Goal: Task Accomplishment & Management: Use online tool/utility

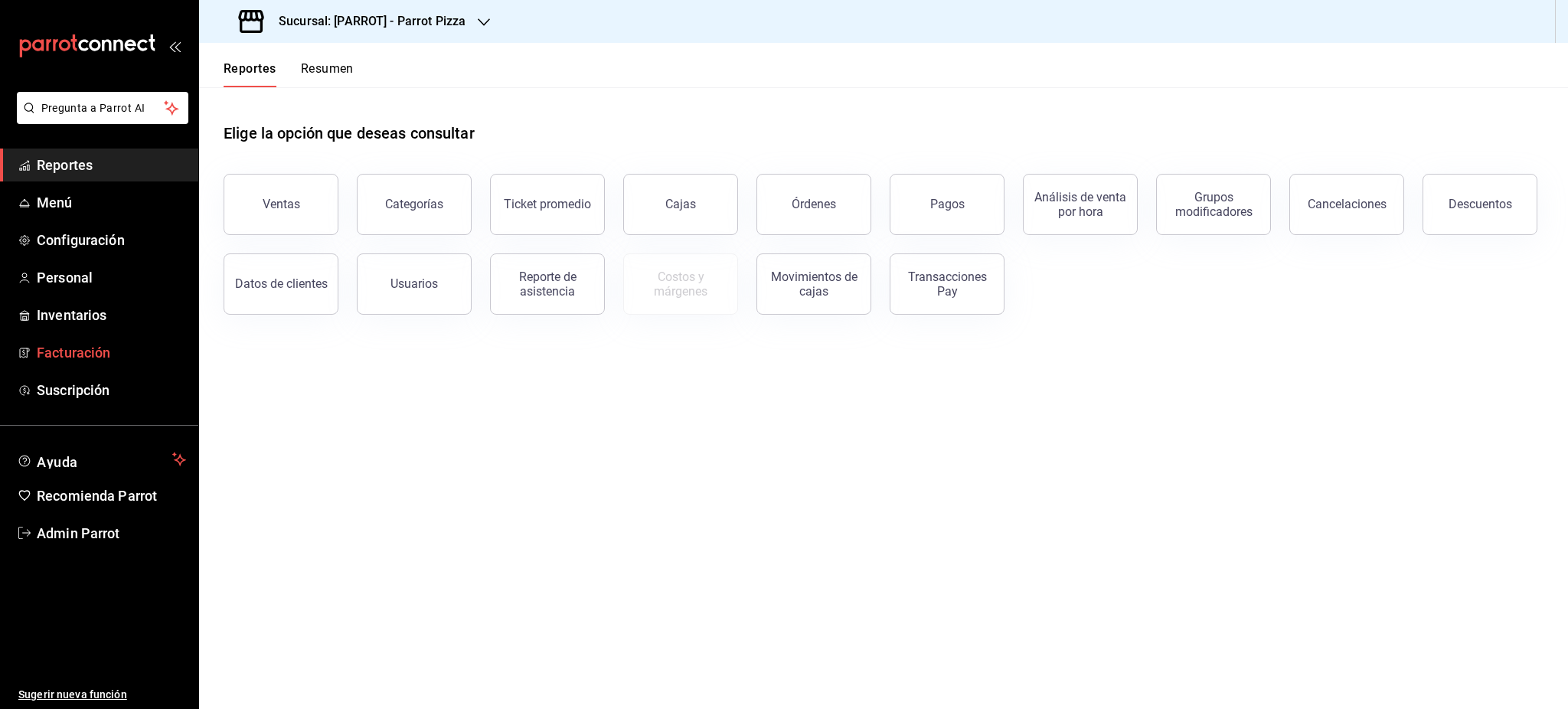
drag, startPoint x: 1489, startPoint y: 354, endPoint x: 156, endPoint y: 361, distance: 1333.0
click at [1490, 355] on main "Elige la opción que deseas consultar Ventas Categorías Ticket promedio Cajas Ór…" at bounding box center [883, 398] width 1369 height 622
drag, startPoint x: 108, startPoint y: 546, endPoint x: 127, endPoint y: 539, distance: 20.2
click at [108, 546] on link "Admin Parrot" at bounding box center [99, 533] width 198 height 32
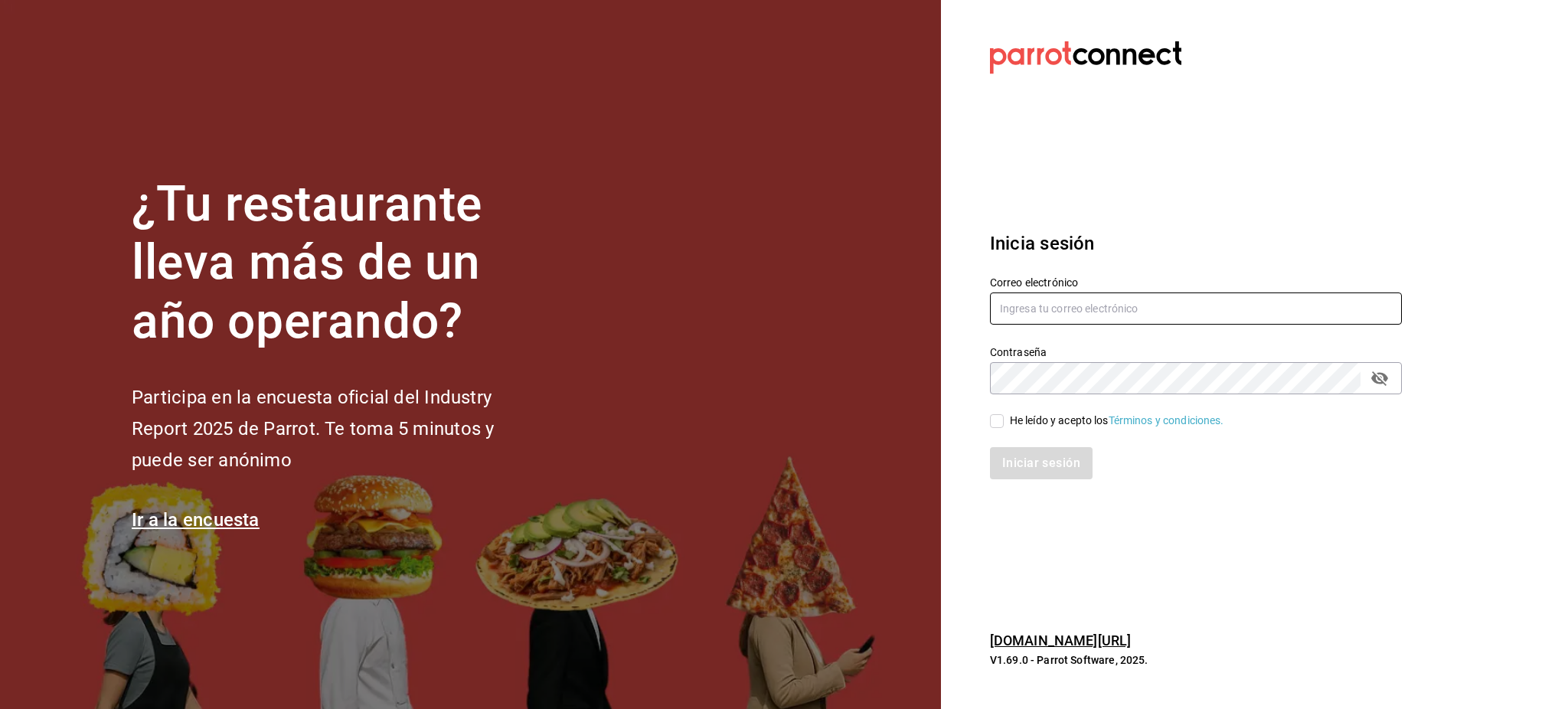
click at [1049, 324] on input "text" at bounding box center [1195, 308] width 411 height 32
click at [1049, 309] on input "text" at bounding box center [1195, 308] width 411 height 32
paste input "[EMAIL_ADDRESS][PERSON_NAME][DOMAIN_NAME]"
type input "[EMAIL_ADDRESS][PERSON_NAME][DOMAIN_NAME]"
click at [1056, 410] on div "He leído y acepto los Términos y condiciones." at bounding box center [1186, 411] width 430 height 35
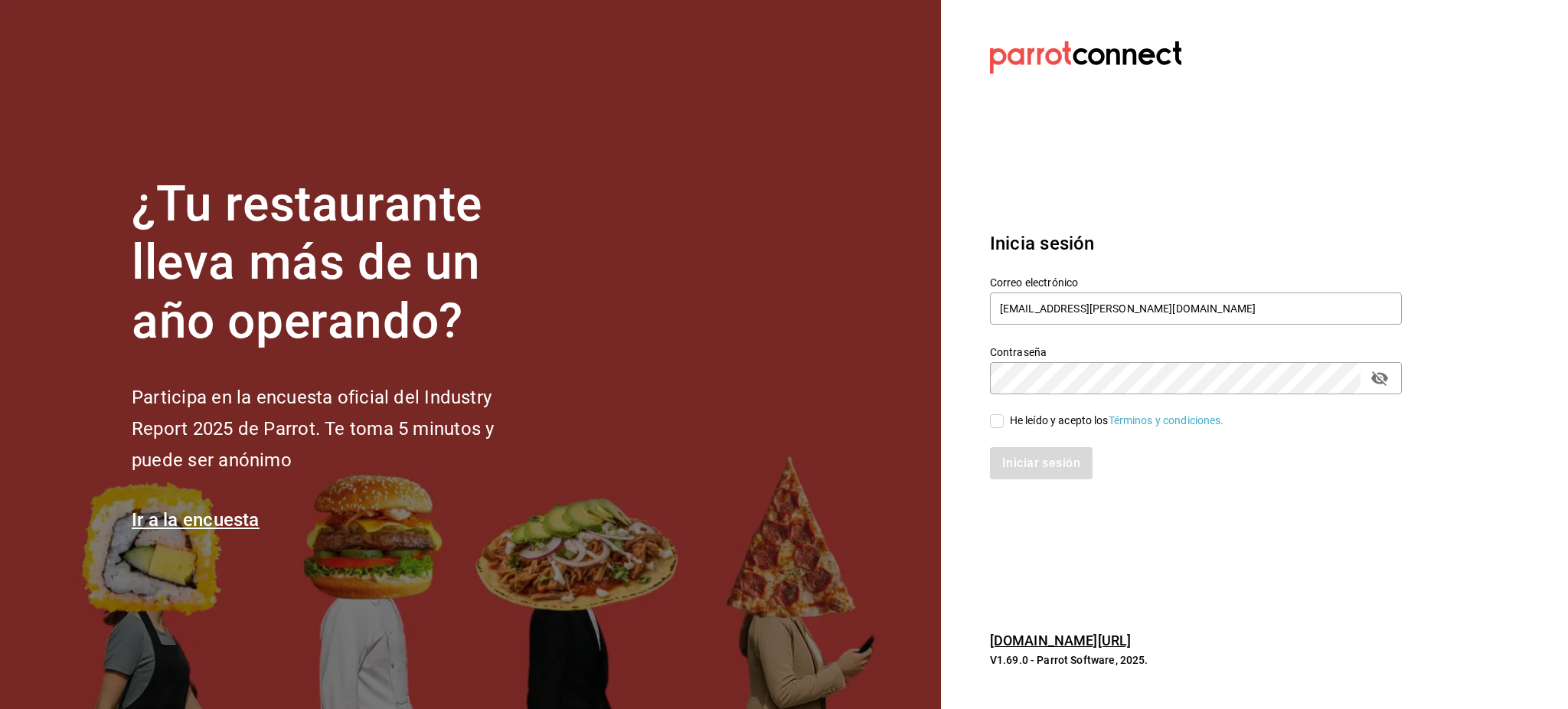
click at [1058, 417] on div "He leído y acepto los Términos y condiciones." at bounding box center [1117, 420] width 215 height 16
click at [1003, 417] on input "He leído y acepto los Términos y condiciones." at bounding box center [996, 420] width 14 height 14
checkbox input "true"
click at [1056, 447] on button "Iniciar sesión" at bounding box center [1041, 464] width 104 height 32
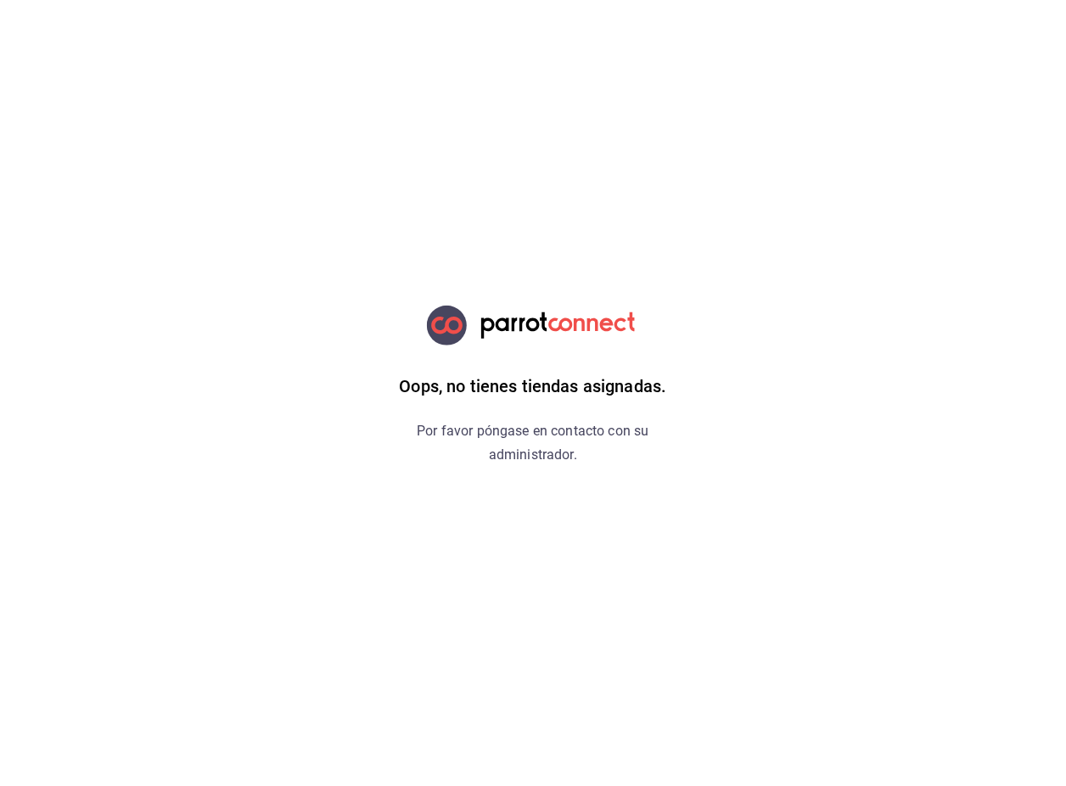
drag, startPoint x: 174, startPoint y: 294, endPoint x: 169, endPoint y: 283, distance: 12.1
click at [173, 0] on html "Oops, no tienes tiendas asignadas. Por favor póngase en contacto con su adminis…" at bounding box center [533, 0] width 1066 height 0
drag, startPoint x: 703, startPoint y: 217, endPoint x: 731, endPoint y: 214, distance: 29.0
click at [703, 216] on div "Oops, no tienes tiendas asignadas. Por favor póngase en contacto con su adminis…" at bounding box center [533, 393] width 428 height 786
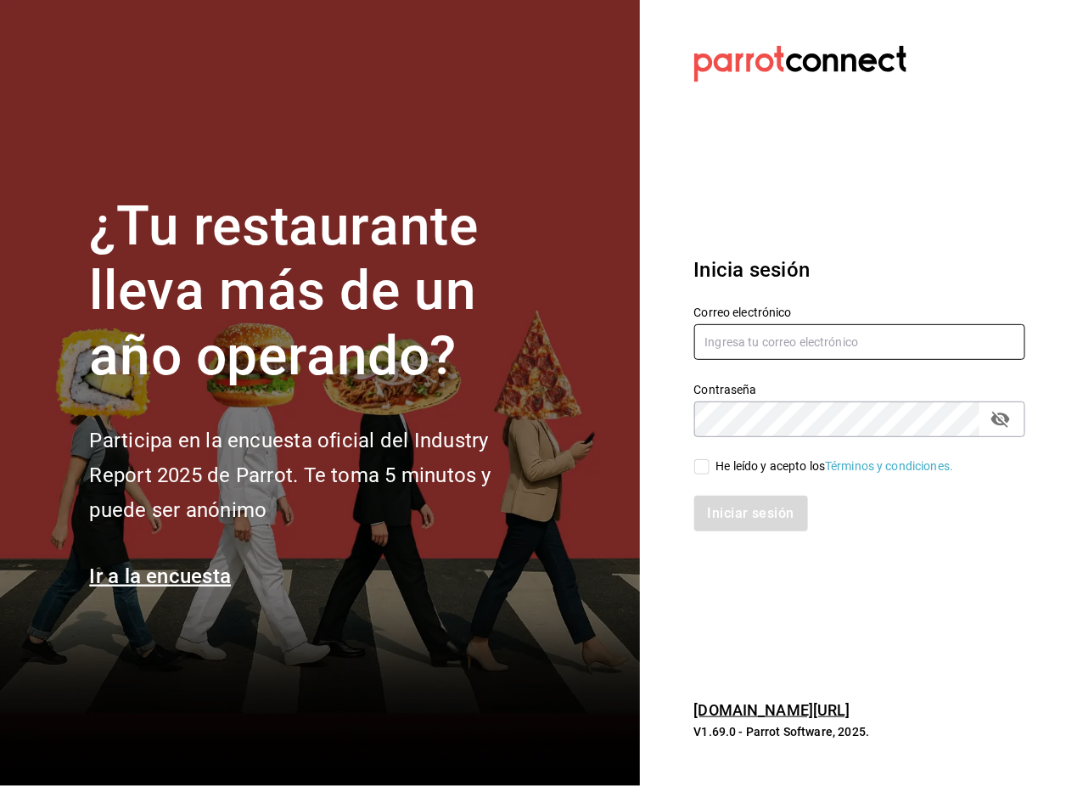
click at [783, 325] on input "text" at bounding box center [860, 342] width 332 height 36
click at [733, 350] on input "text" at bounding box center [860, 342] width 332 height 36
paste input "[EMAIL_ADDRESS][PERSON_NAME][DOMAIN_NAME]"
type input "[EMAIL_ADDRESS][PERSON_NAME][DOMAIN_NAME]"
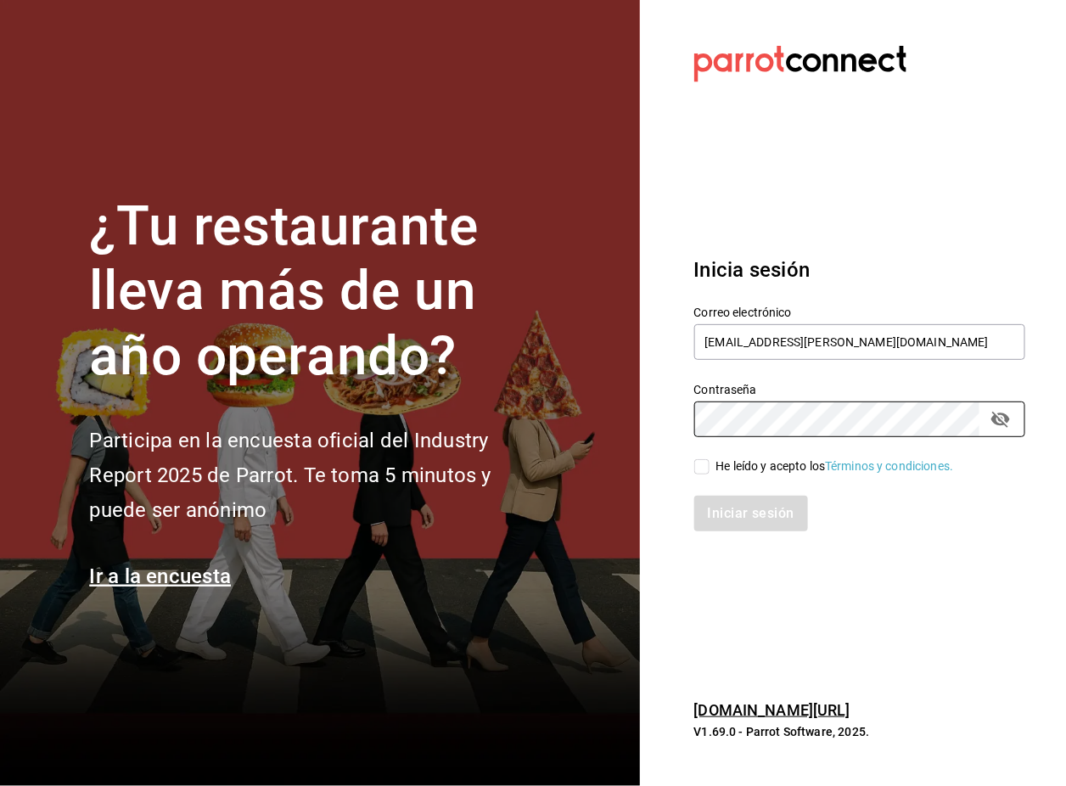
click at [781, 471] on div "He leído y acepto los Términos y condiciones." at bounding box center [835, 466] width 238 height 18
click at [709, 471] on input "He leído y acepto los Términos y condiciones." at bounding box center [701, 466] width 15 height 15
checkbox input "true"
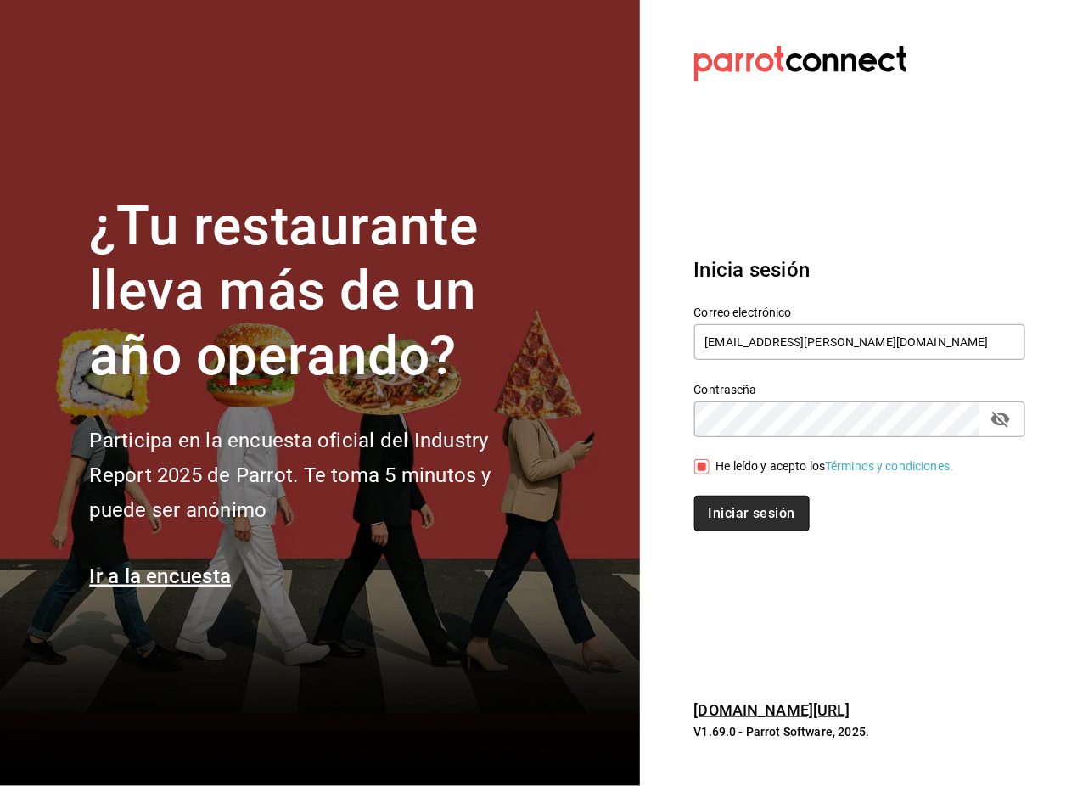
click at [760, 512] on button "Iniciar sesión" at bounding box center [751, 514] width 115 height 36
